Goal: Check status: Check status

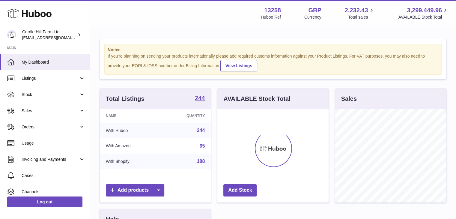
scroll to position [94, 111]
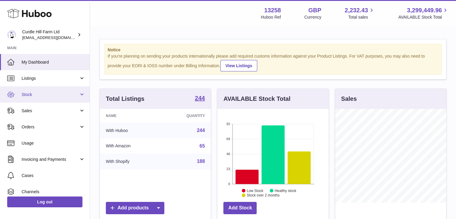
click at [48, 94] on span "Stock" at bounding box center [50, 95] width 57 height 6
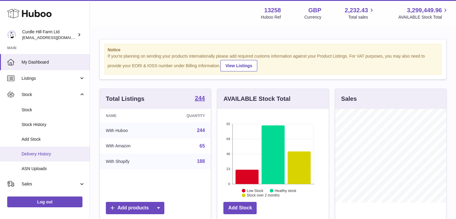
click at [62, 151] on span "Delivery History" at bounding box center [54, 154] width 64 height 6
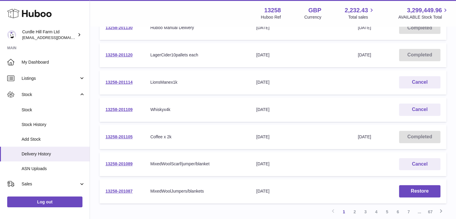
scroll to position [188, 0]
click at [355, 210] on link "2" at bounding box center [355, 212] width 11 height 11
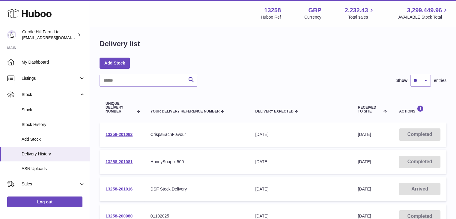
scroll to position [237, 0]
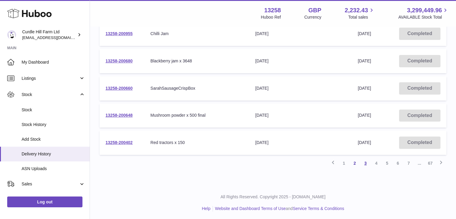
click at [365, 164] on link "3" at bounding box center [365, 163] width 11 height 11
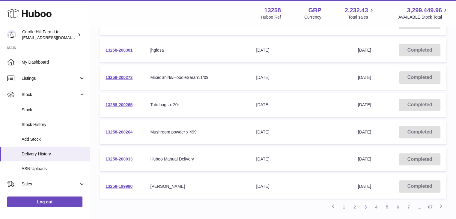
scroll to position [212, 0]
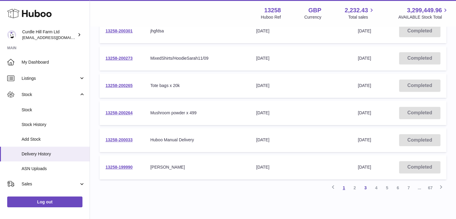
click at [342, 186] on link "1" at bounding box center [344, 187] width 11 height 11
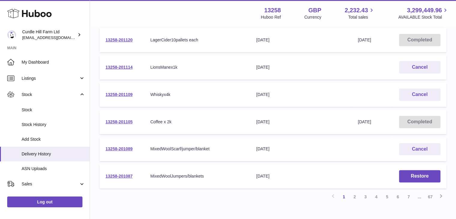
scroll to position [203, 0]
drag, startPoint x: 226, startPoint y: 149, endPoint x: 237, endPoint y: 144, distance: 12.8
click at [237, 144] on td "Your Delivery Reference Number MixedWoolScarf/jumper/blanket" at bounding box center [197, 150] width 106 height 24
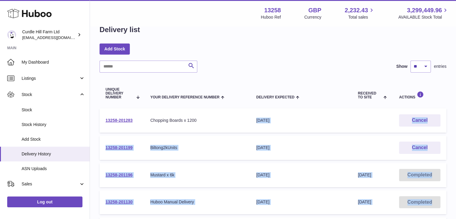
scroll to position [237, 0]
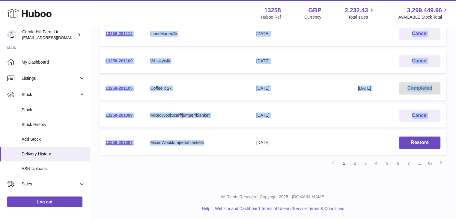
drag, startPoint x: 236, startPoint y: 145, endPoint x: 232, endPoint y: 139, distance: 7.3
click at [232, 139] on tbody "13258-201283 Your Delivery Reference Number Chopping Boards x 1200 Delivery Exp…" at bounding box center [273, 19] width 347 height 269
click at [232, 140] on div "MixedWoolJumpers/blankets" at bounding box center [197, 143] width 94 height 6
